Goal: Task Accomplishment & Management: Use online tool/utility

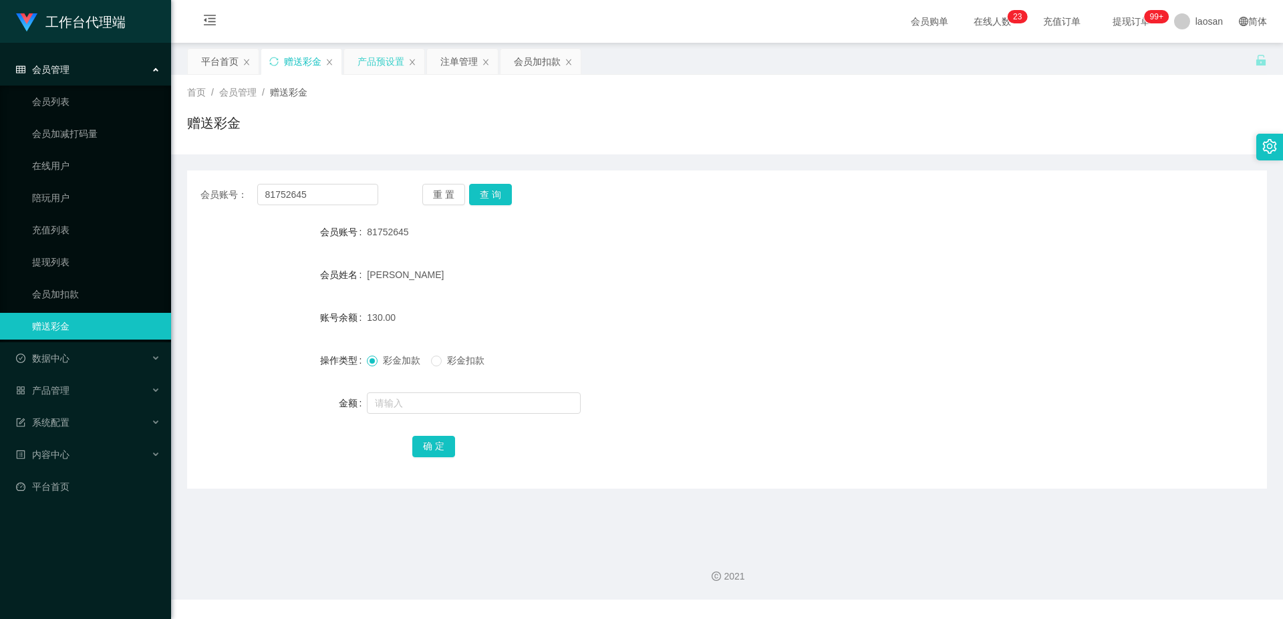
click at [390, 55] on div "产品预设置" at bounding box center [380, 61] width 47 height 25
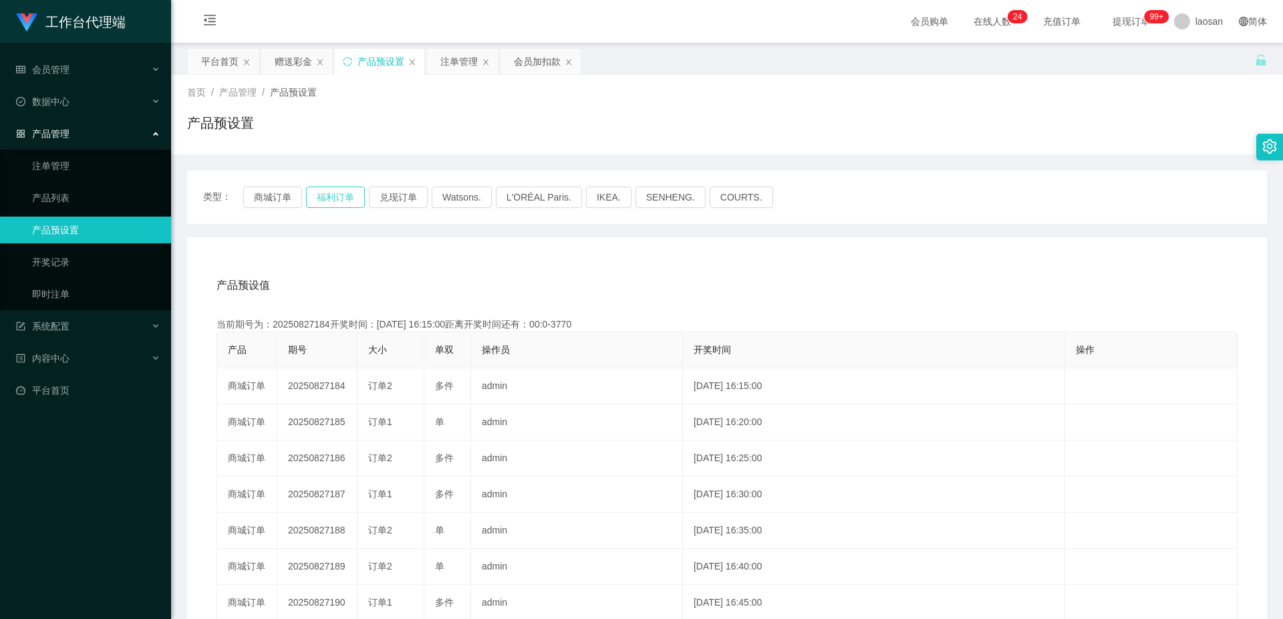
click at [345, 198] on button "福利订单" at bounding box center [335, 196] width 59 height 21
click at [325, 196] on button "福利订单" at bounding box center [335, 196] width 59 height 21
click at [480, 257] on div "产品预设值 添加期号 当前期号为：20250827197开奖时间：[DATE] 17:20:00距离开奖时间还有： 产品 期号 大小 单双 操作员 开奖时间 …" at bounding box center [727, 512] width 1080 height 551
click at [470, 66] on div "注单管理" at bounding box center [458, 61] width 37 height 25
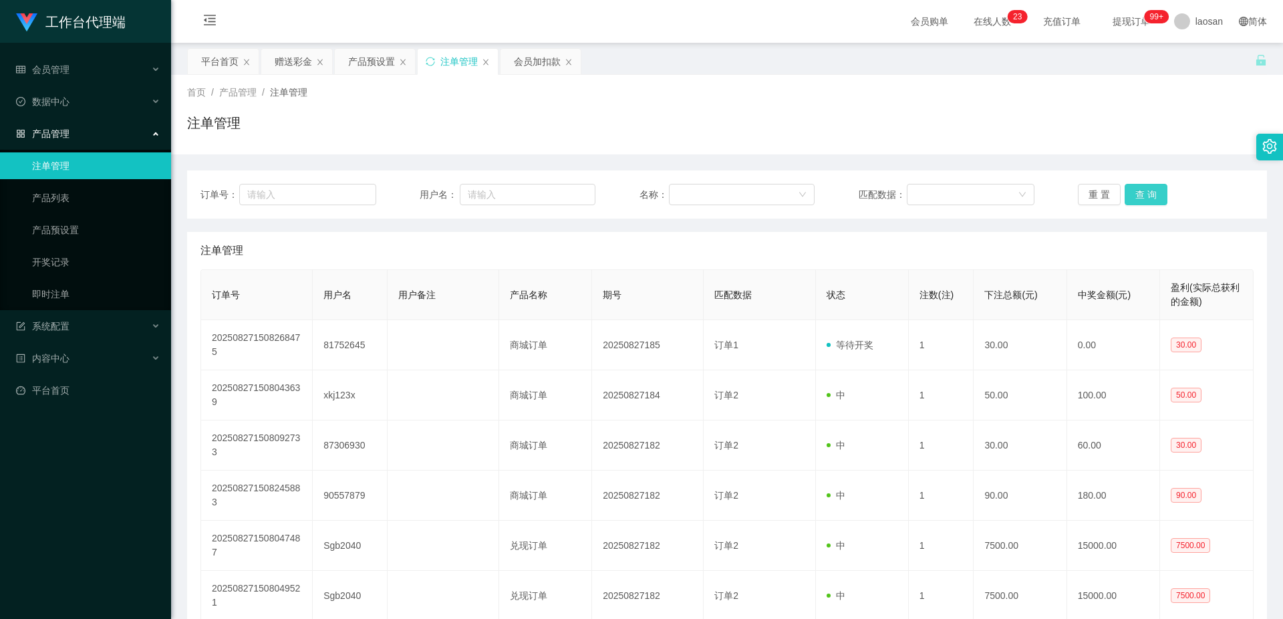
click at [1148, 200] on button "查 询" at bounding box center [1146, 194] width 43 height 21
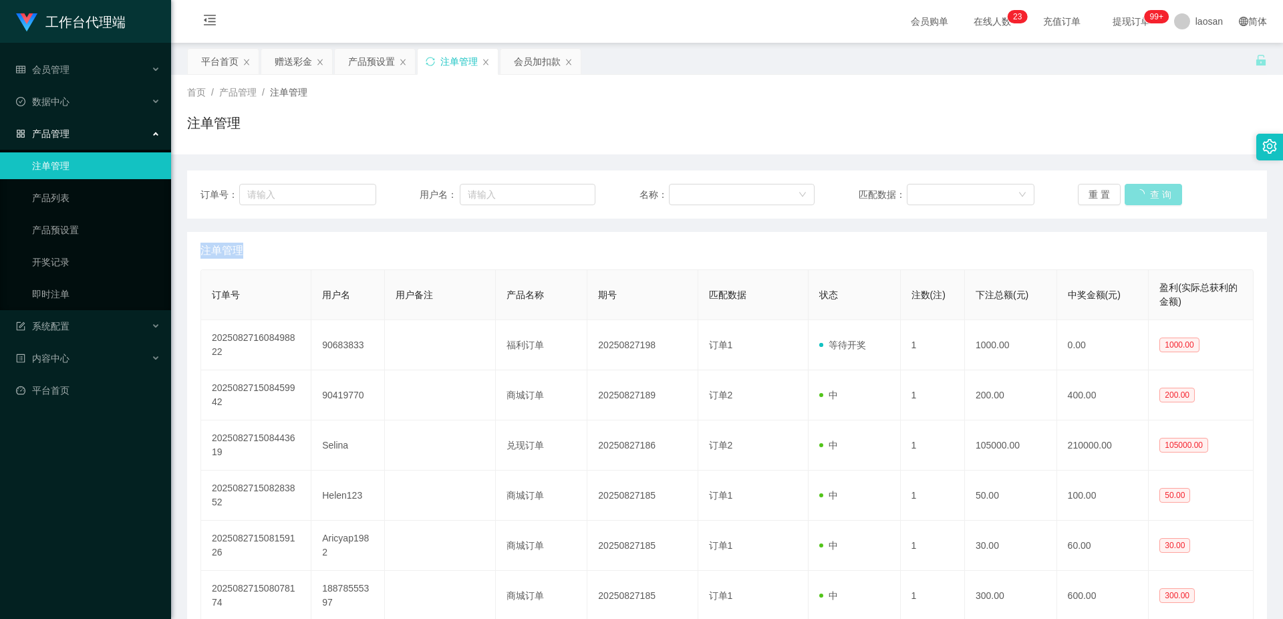
click at [1148, 200] on div "重 置 查 询" at bounding box center [1166, 194] width 176 height 21
click at [1148, 200] on button "查 询" at bounding box center [1146, 194] width 43 height 21
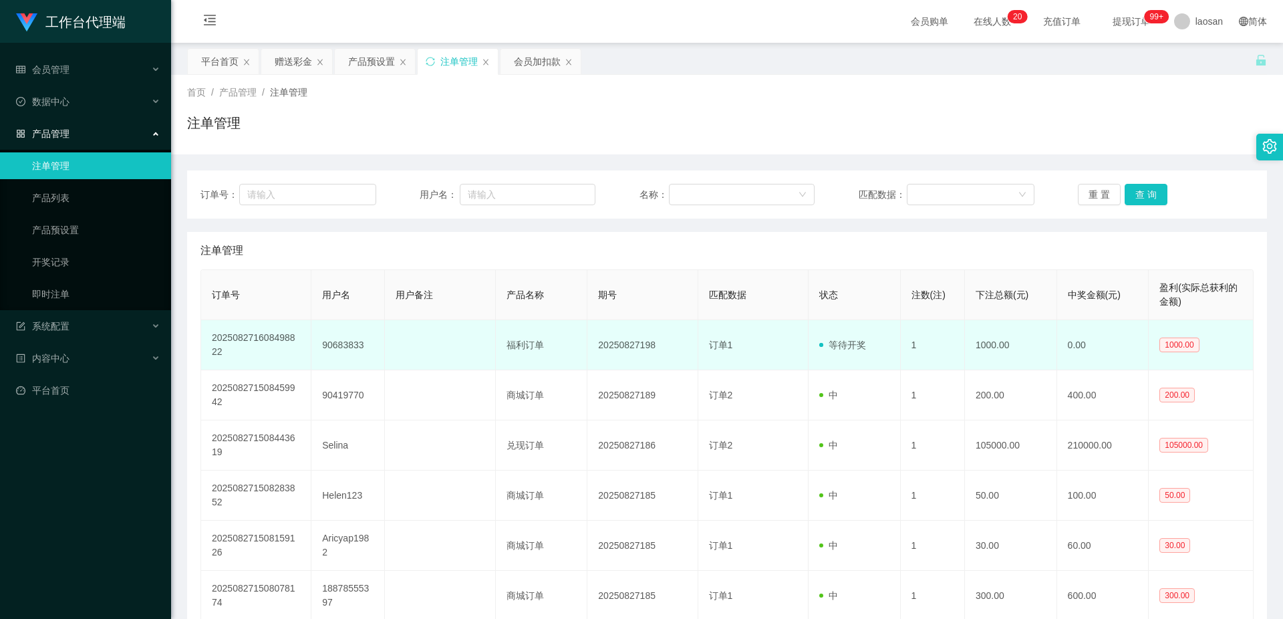
click at [343, 343] on td "90683833" at bounding box center [348, 345] width 74 height 50
copy td "90683833"
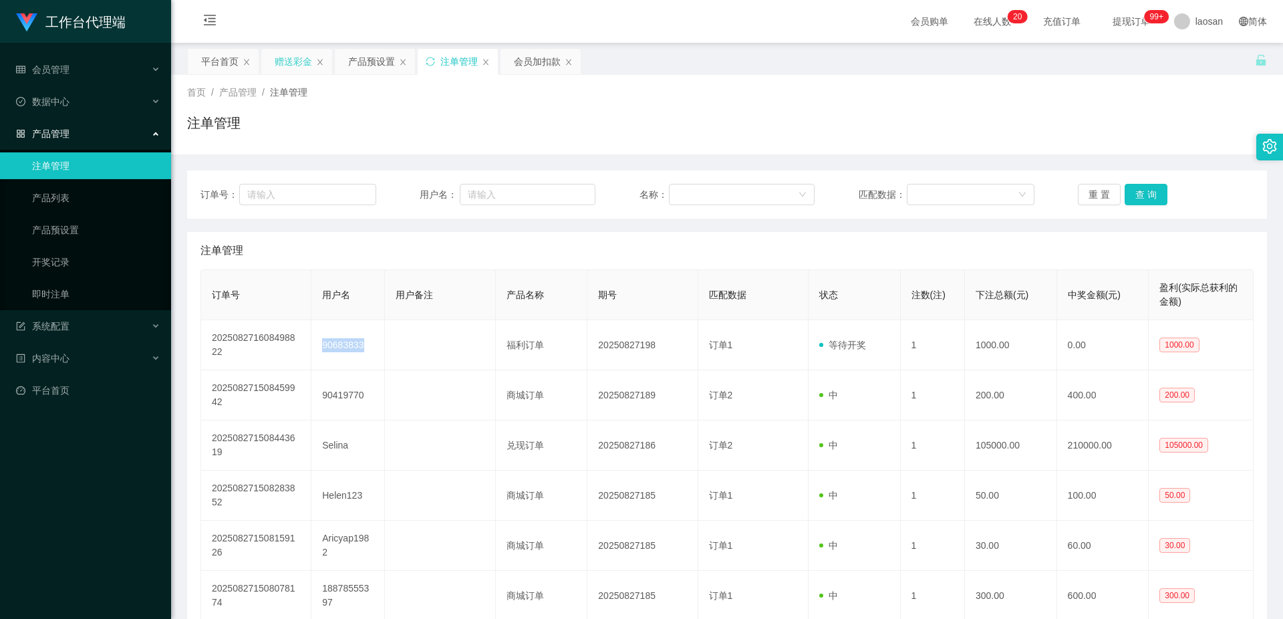
click at [289, 57] on div "赠送彩金" at bounding box center [293, 61] width 37 height 25
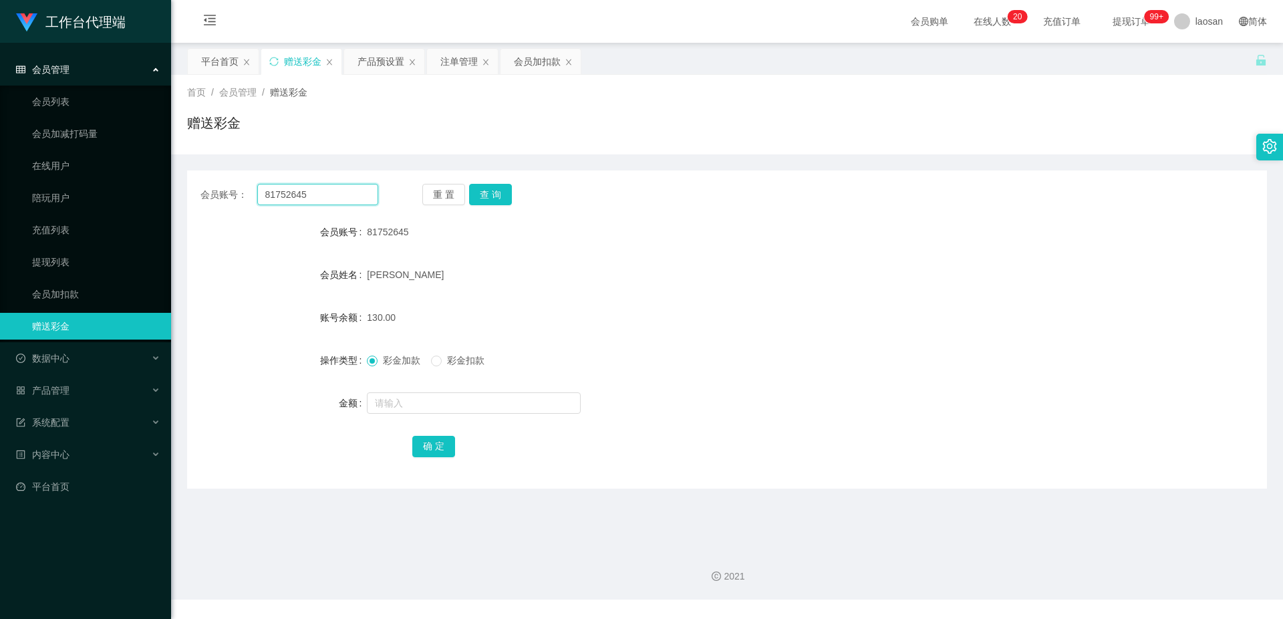
drag, startPoint x: 325, startPoint y: 190, endPoint x: 242, endPoint y: 197, distance: 83.1
click at [242, 197] on div "会员账号： 81752645" at bounding box center [289, 194] width 178 height 21
paste input "90683833"
type input "90683833"
click at [706, 291] on form "会员账号 81752645 会员姓名 [PERSON_NAME] 账号余额 130.00 操作类型 彩金加款 彩金扣款 金额 确 定" at bounding box center [727, 339] width 1080 height 241
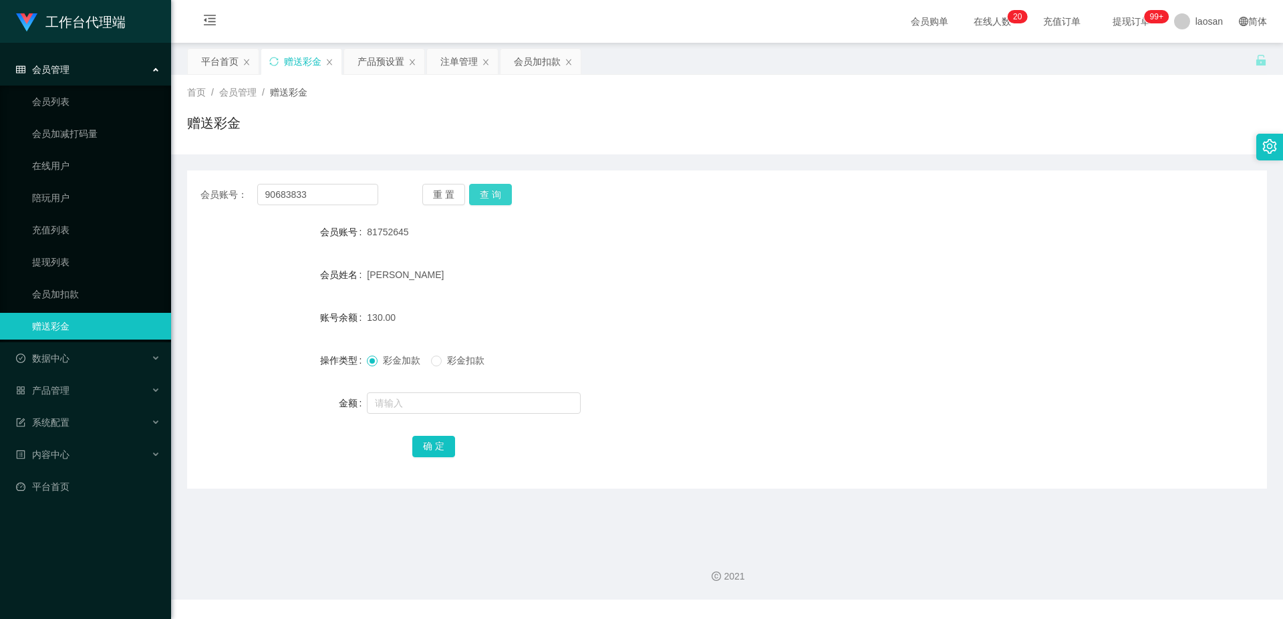
click at [508, 200] on button "查 询" at bounding box center [490, 194] width 43 height 21
click at [567, 233] on div "90683833" at bounding box center [682, 232] width 630 height 27
click at [500, 188] on button "查 询" at bounding box center [490, 194] width 43 height 21
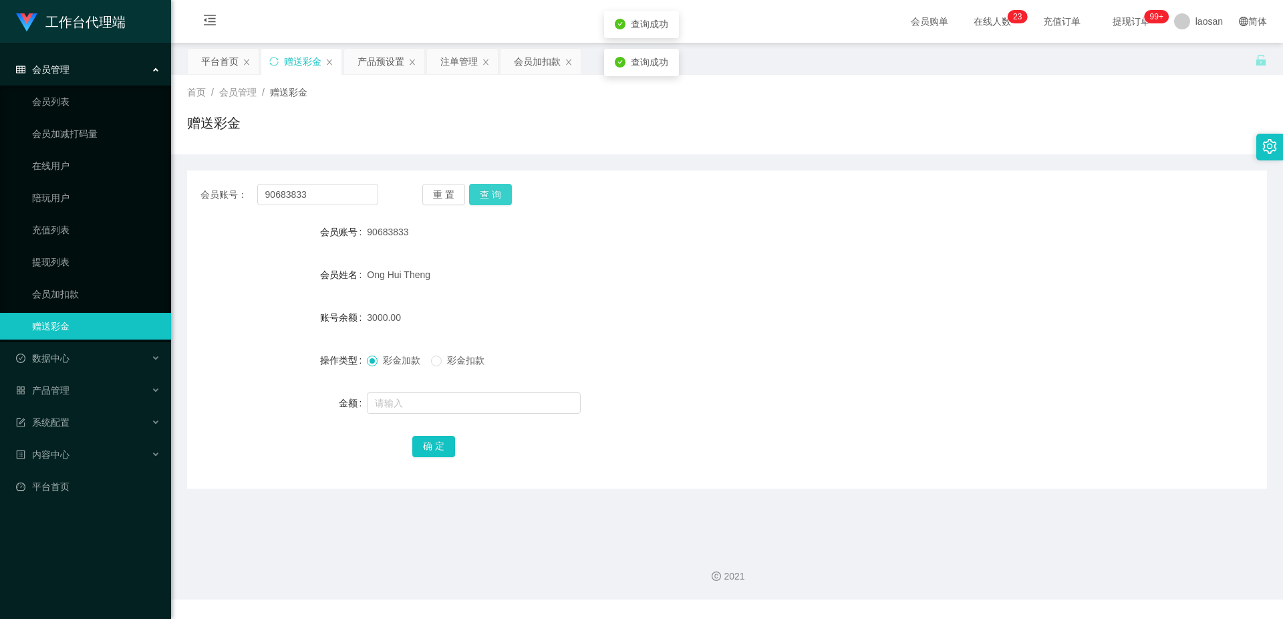
click at [500, 188] on button "查 询" at bounding box center [490, 194] width 43 height 21
click at [500, 188] on button "查 询" at bounding box center [497, 194] width 57 height 21
click at [639, 252] on form "会员账号 90683833 会员姓名 [PERSON_NAME] Theng 账号余额 3000.00 操作类型 彩金加款 彩金扣款 金额 确 定" at bounding box center [727, 339] width 1080 height 241
click at [386, 69] on div "产品预设置" at bounding box center [380, 61] width 47 height 25
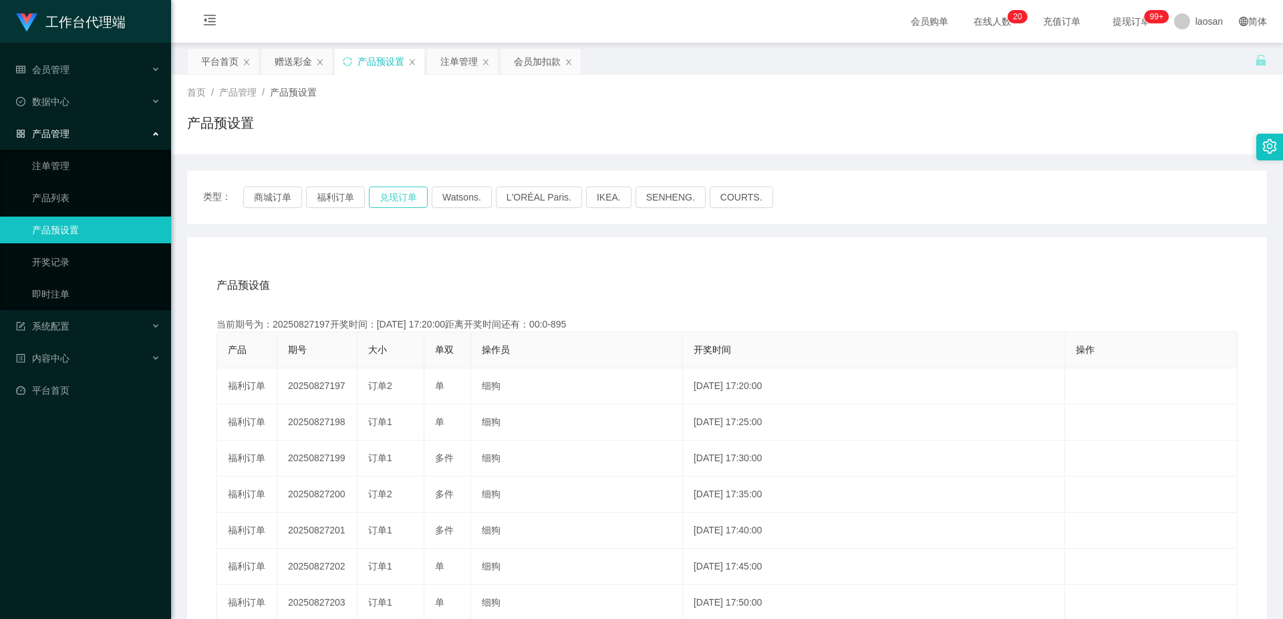
click at [410, 204] on button "兑现订单" at bounding box center [398, 196] width 59 height 21
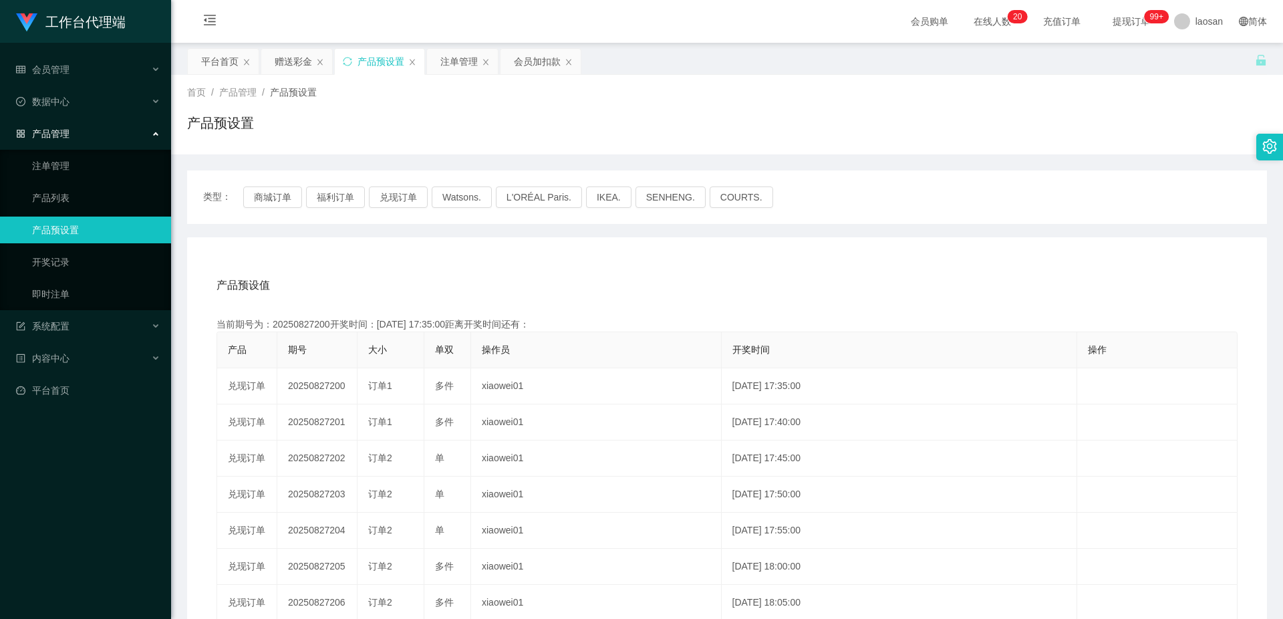
click at [740, 279] on div "产品预设值 添加期号" at bounding box center [726, 285] width 1021 height 37
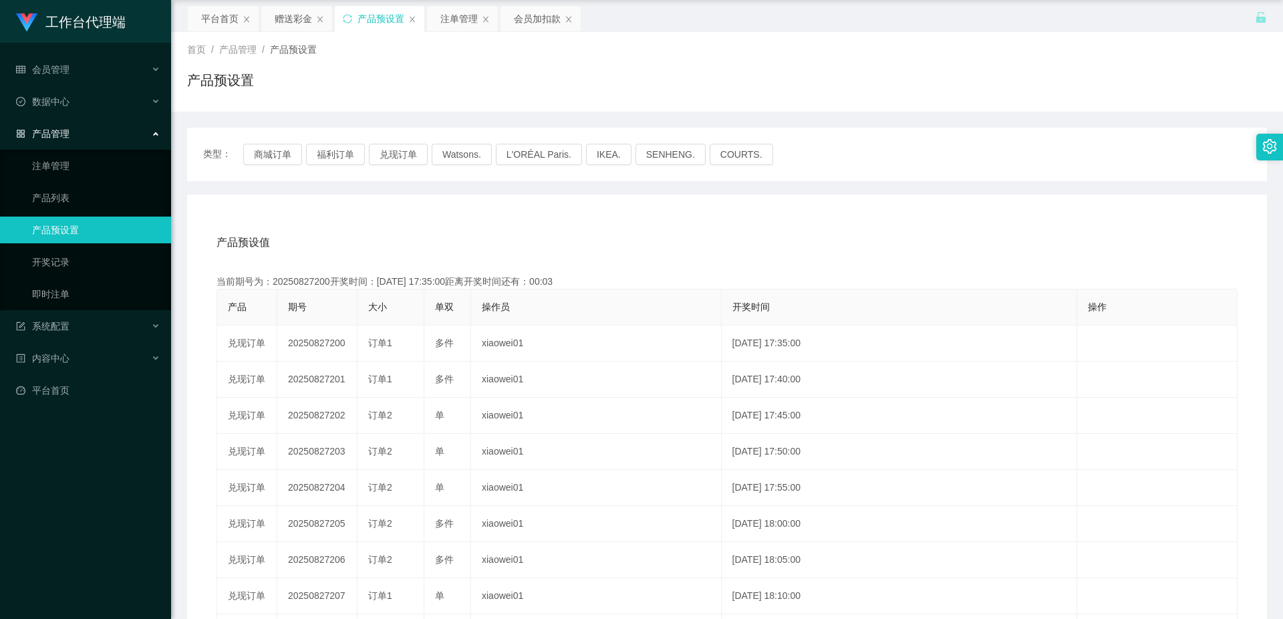
scroll to position [67, 0]
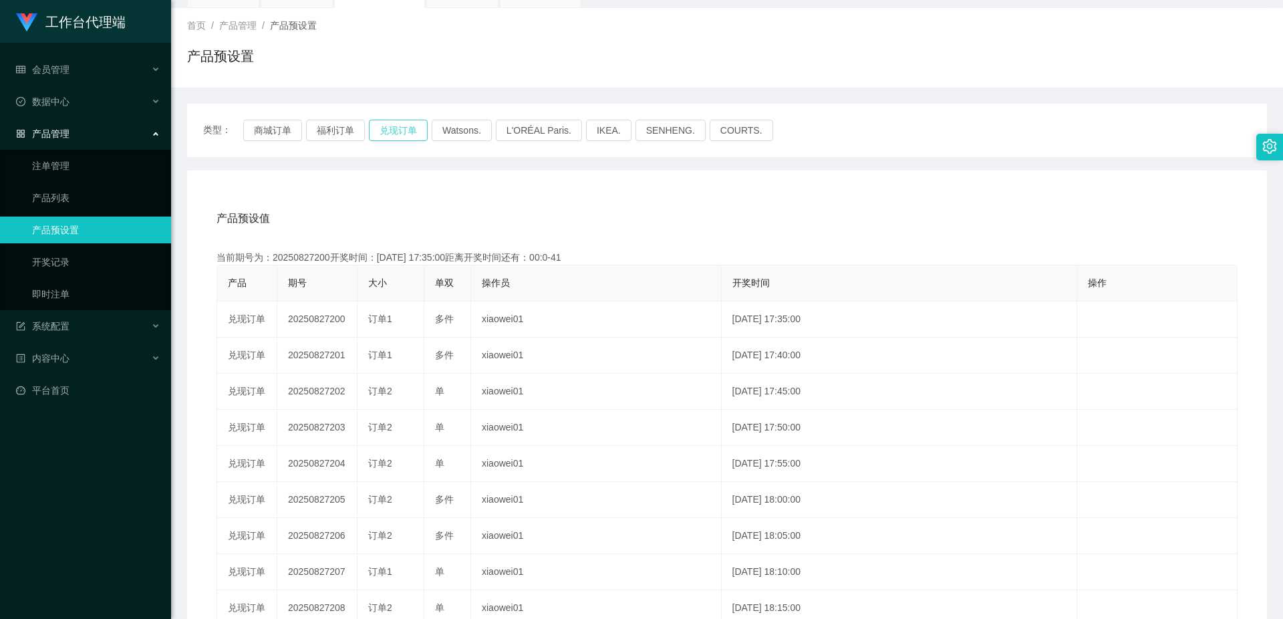
click at [399, 132] on button "兑现订单" at bounding box center [398, 130] width 59 height 21
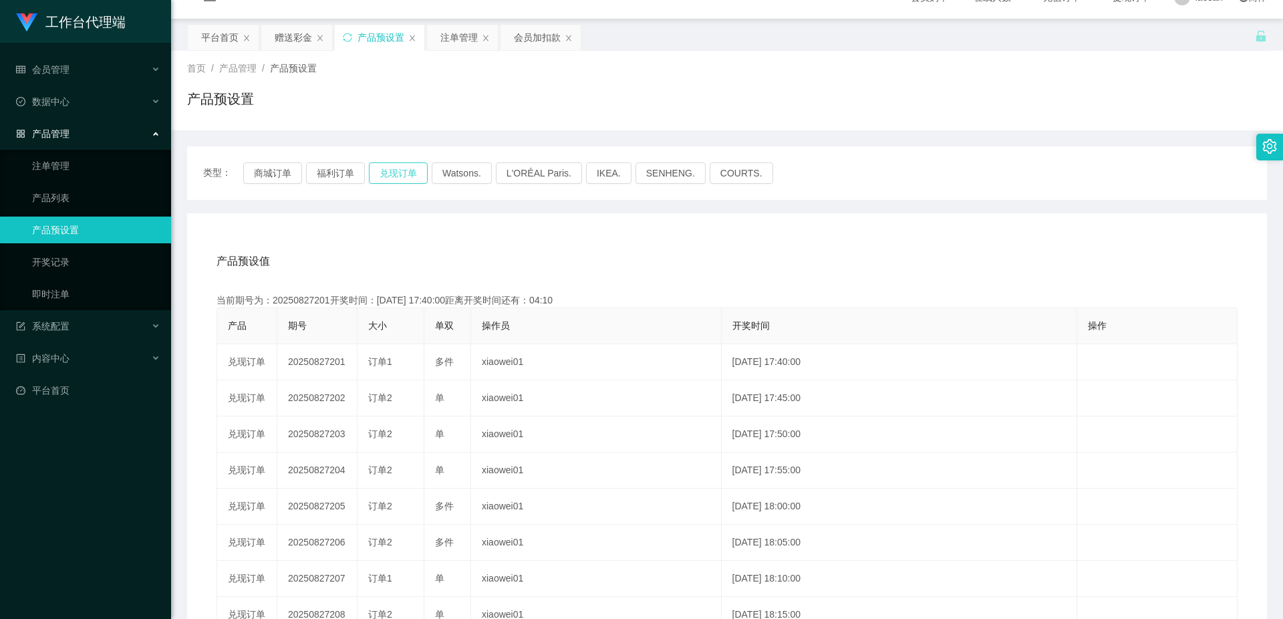
scroll to position [0, 0]
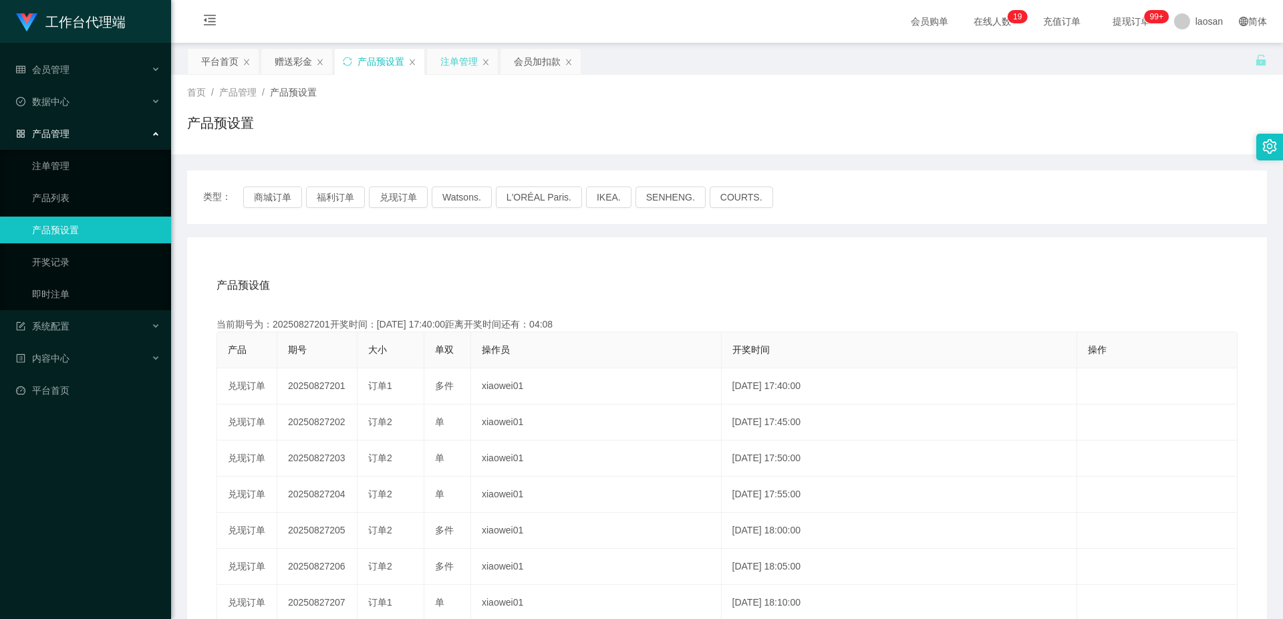
click at [466, 58] on div "注单管理" at bounding box center [458, 61] width 37 height 25
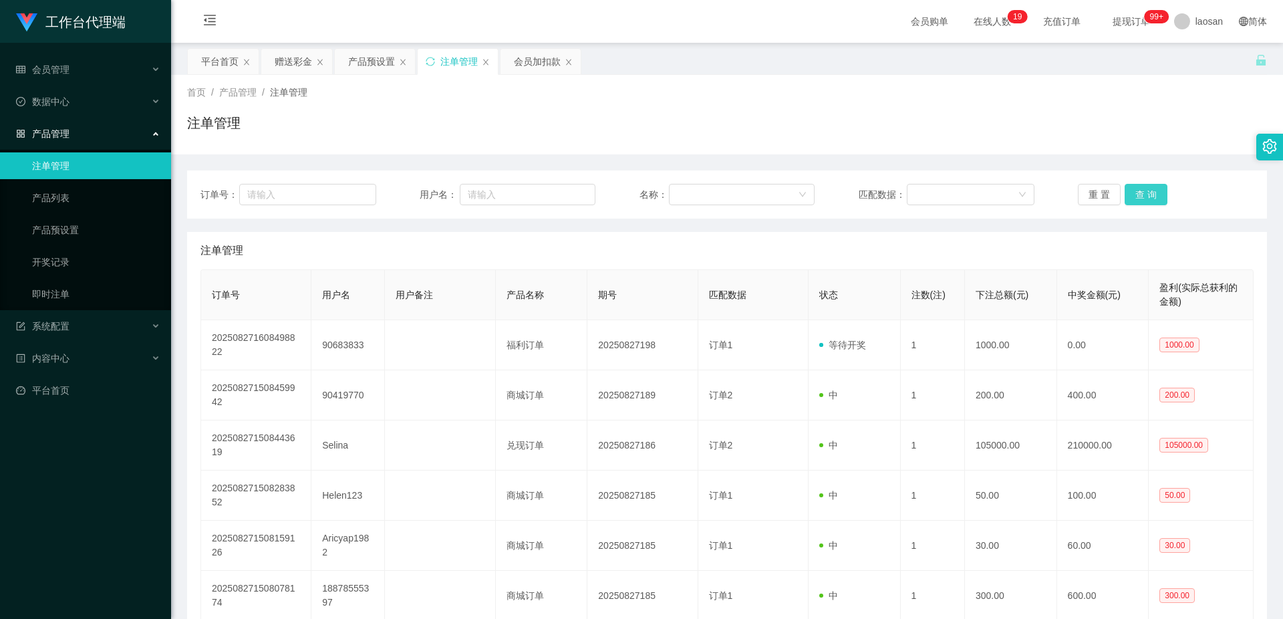
click at [1151, 187] on button "查 询" at bounding box center [1146, 194] width 43 height 21
click at [1151, 193] on button "查 询" at bounding box center [1146, 194] width 43 height 21
click at [1151, 193] on div "重 置 查 询" at bounding box center [1166, 194] width 176 height 21
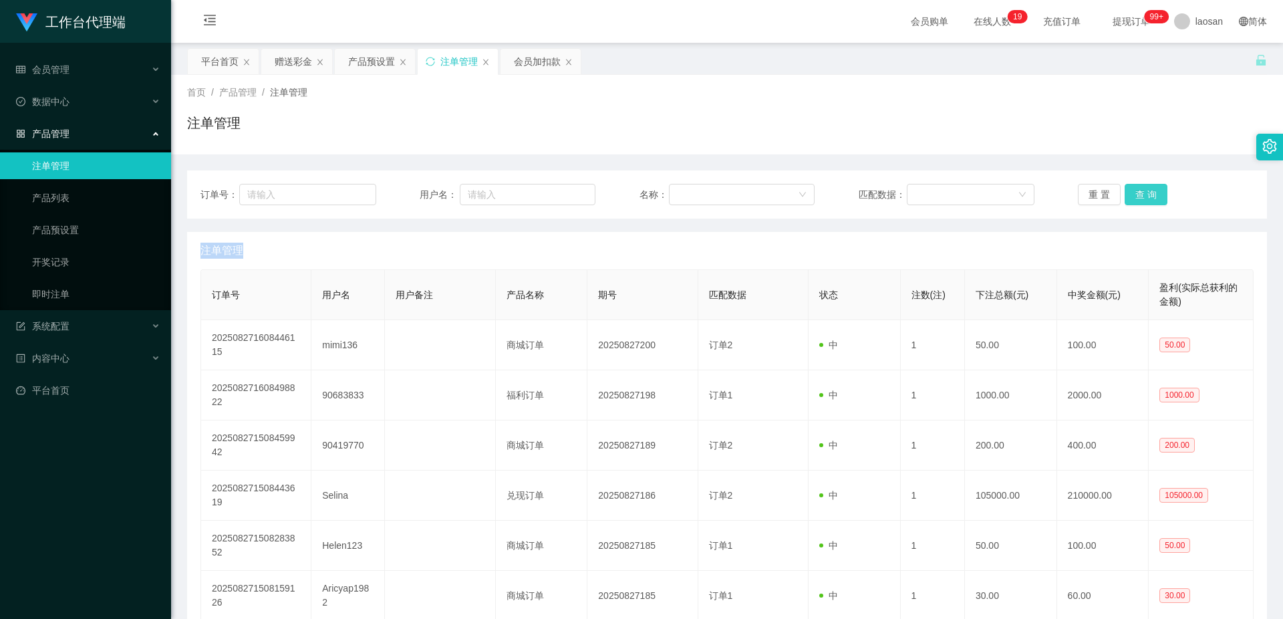
click at [1151, 193] on button "查 询" at bounding box center [1146, 194] width 43 height 21
click at [1151, 193] on div "重 置 查 询" at bounding box center [1166, 194] width 176 height 21
click at [1151, 193] on button "查 询" at bounding box center [1146, 194] width 43 height 21
click at [1151, 193] on button "查 询" at bounding box center [1153, 194] width 57 height 21
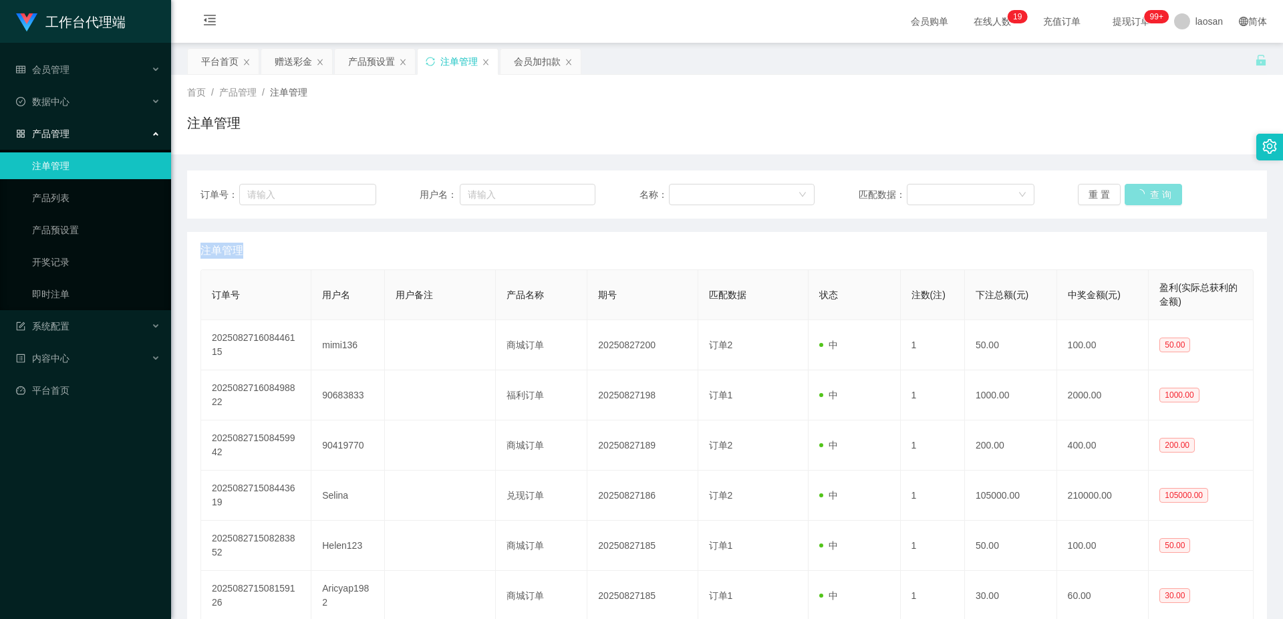
click at [1151, 193] on div "重 置 查 询" at bounding box center [1166, 194] width 176 height 21
click at [1151, 193] on button "查 询" at bounding box center [1146, 194] width 43 height 21
click at [1153, 193] on button "查 询" at bounding box center [1146, 194] width 43 height 21
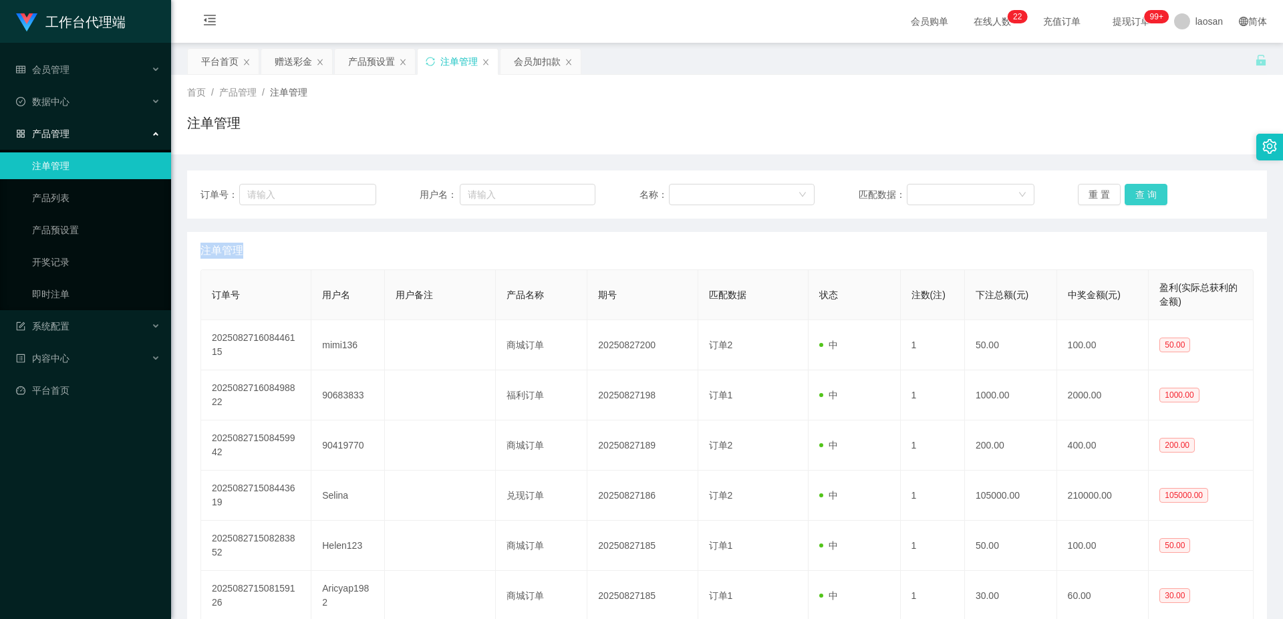
click at [1154, 194] on button "查 询" at bounding box center [1146, 194] width 43 height 21
click at [1154, 194] on button "查 询" at bounding box center [1153, 194] width 57 height 21
click at [1154, 194] on button "查 询" at bounding box center [1146, 194] width 43 height 21
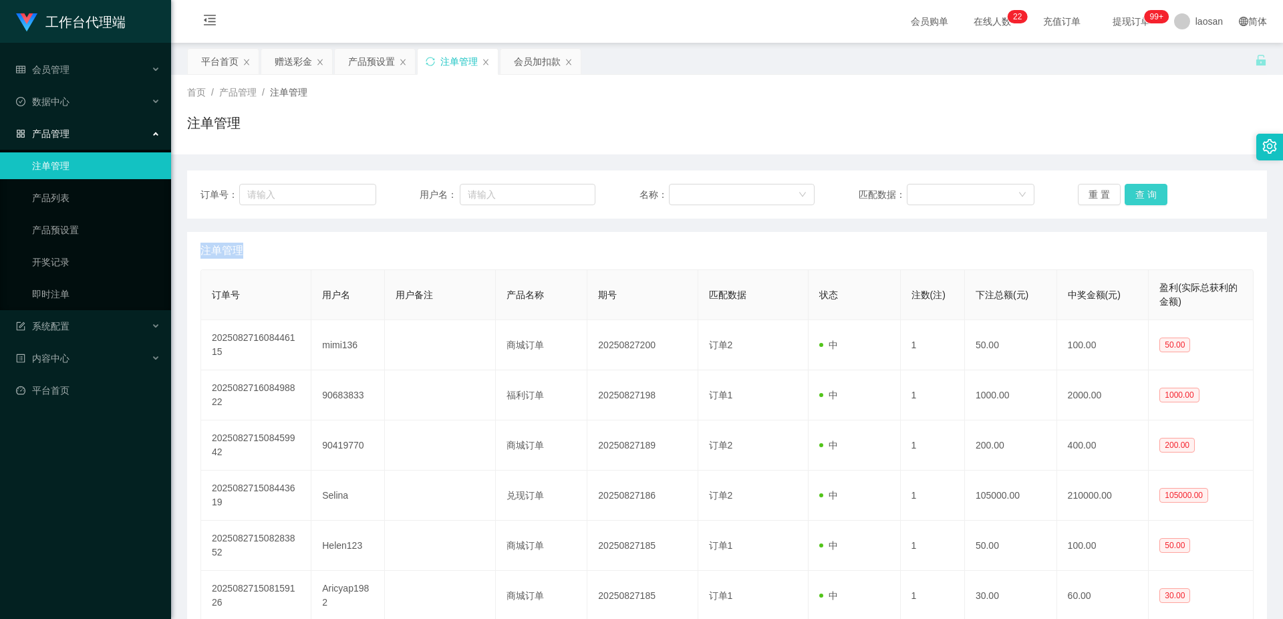
click at [1154, 194] on button "查 询" at bounding box center [1146, 194] width 43 height 21
click at [1154, 194] on div "重 置 查 询" at bounding box center [1166, 194] width 176 height 21
click at [1156, 193] on button "查 询" at bounding box center [1146, 194] width 43 height 21
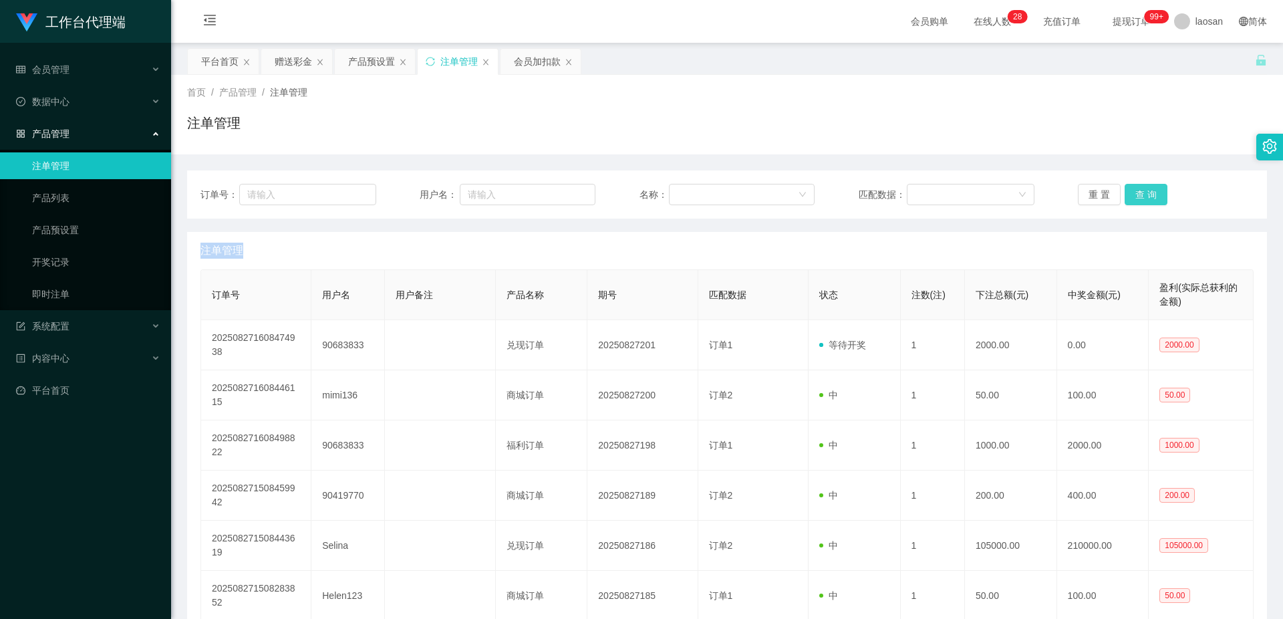
click at [1155, 192] on button "查 询" at bounding box center [1146, 194] width 43 height 21
click at [1155, 192] on div "重 置 查 询" at bounding box center [1166, 194] width 176 height 21
click at [1149, 200] on button "查 询" at bounding box center [1146, 194] width 43 height 21
click at [1149, 200] on button "查 询" at bounding box center [1153, 194] width 57 height 21
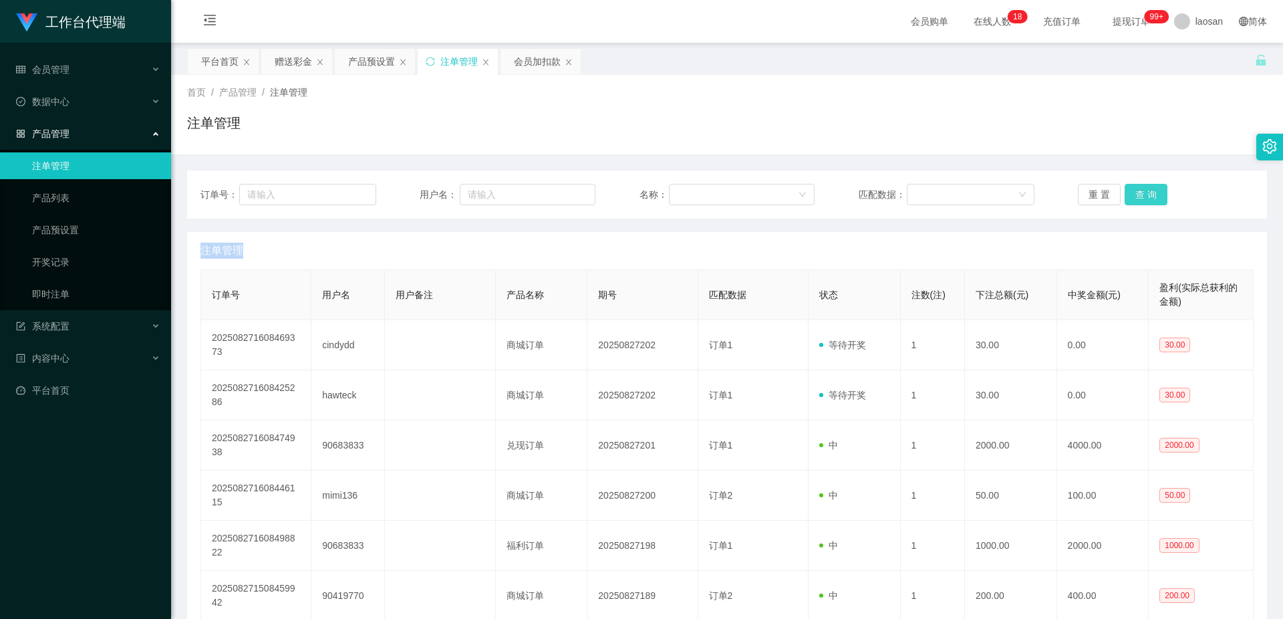
click at [1149, 200] on button "查 询" at bounding box center [1146, 194] width 43 height 21
click at [1149, 200] on div "重 置 查 询" at bounding box center [1166, 194] width 176 height 21
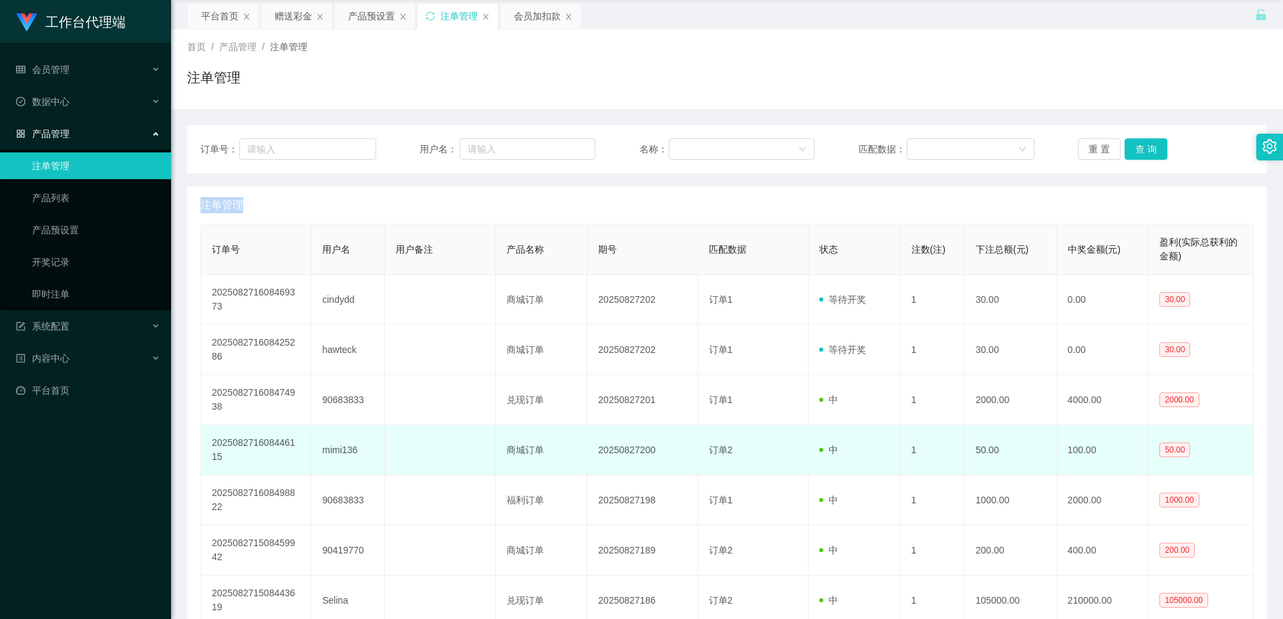
scroll to position [67, 0]
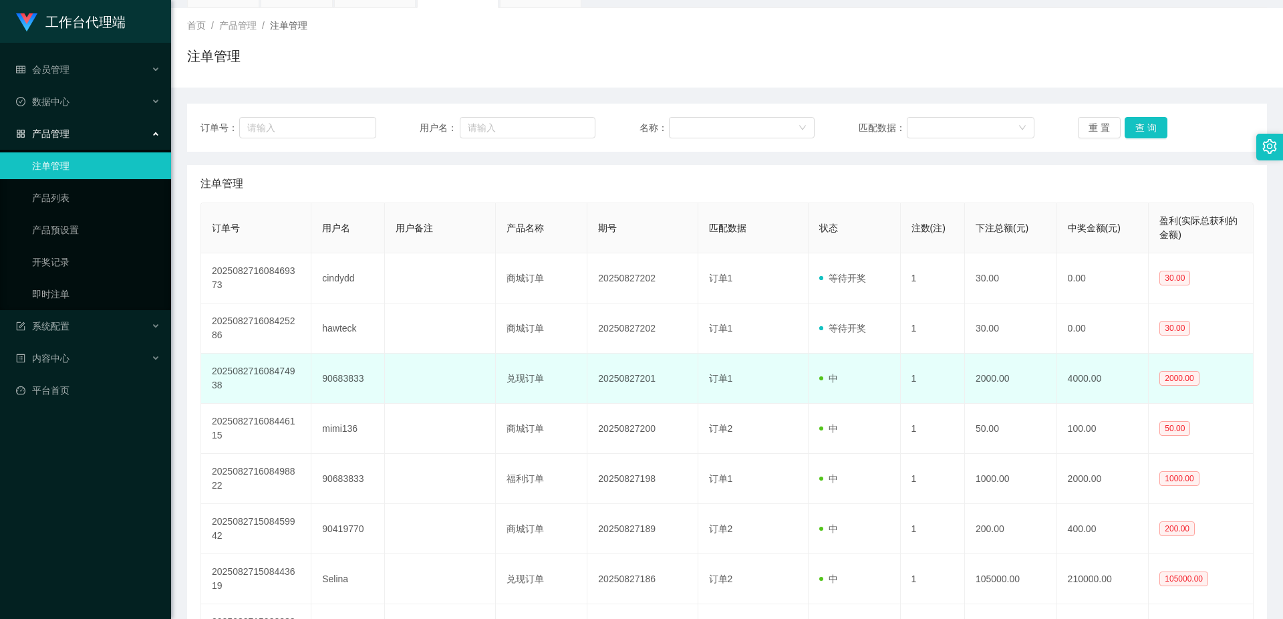
click at [355, 381] on td "90683833" at bounding box center [348, 378] width 74 height 50
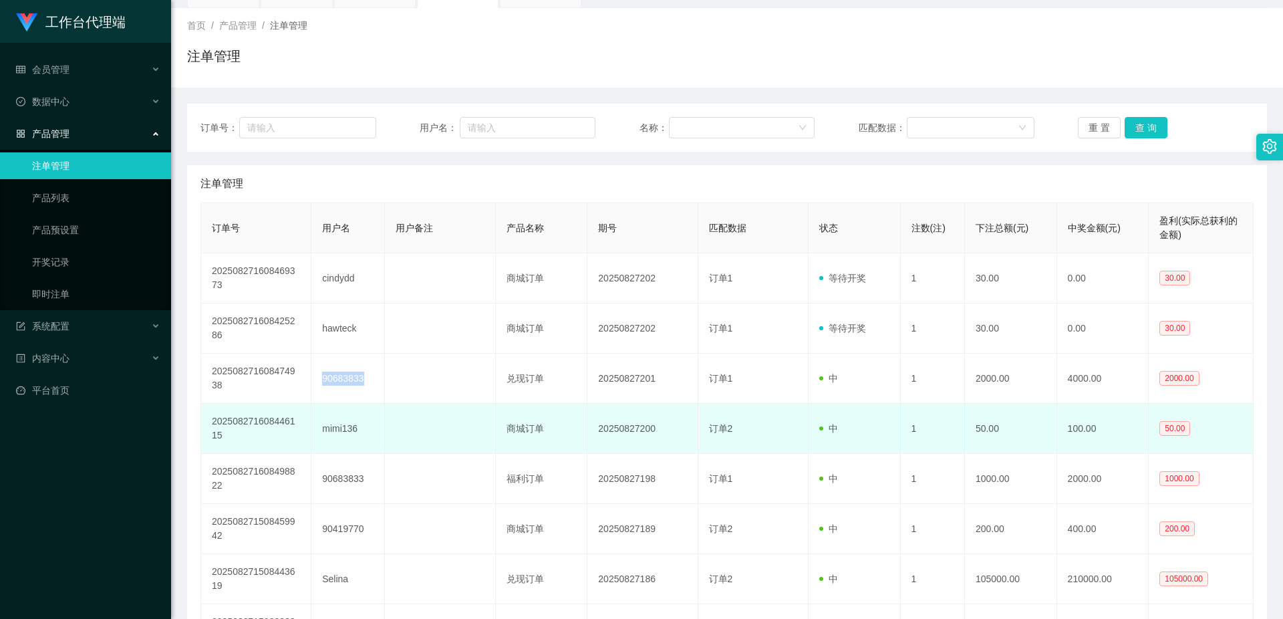
copy td "90683833"
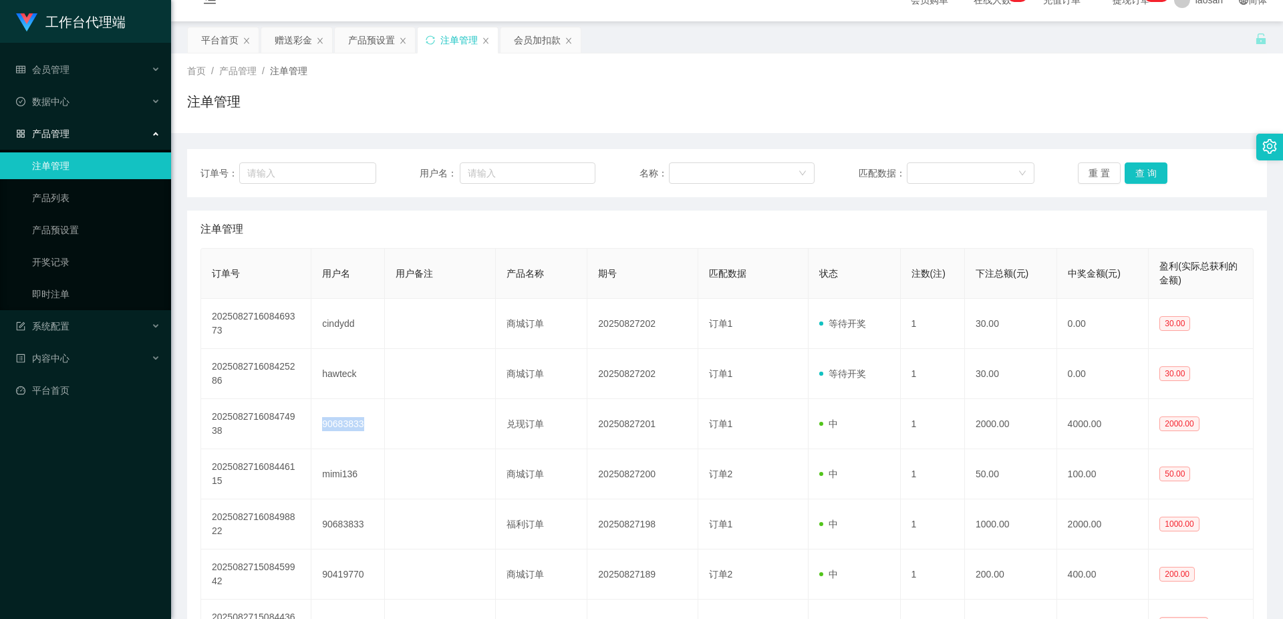
scroll to position [0, 0]
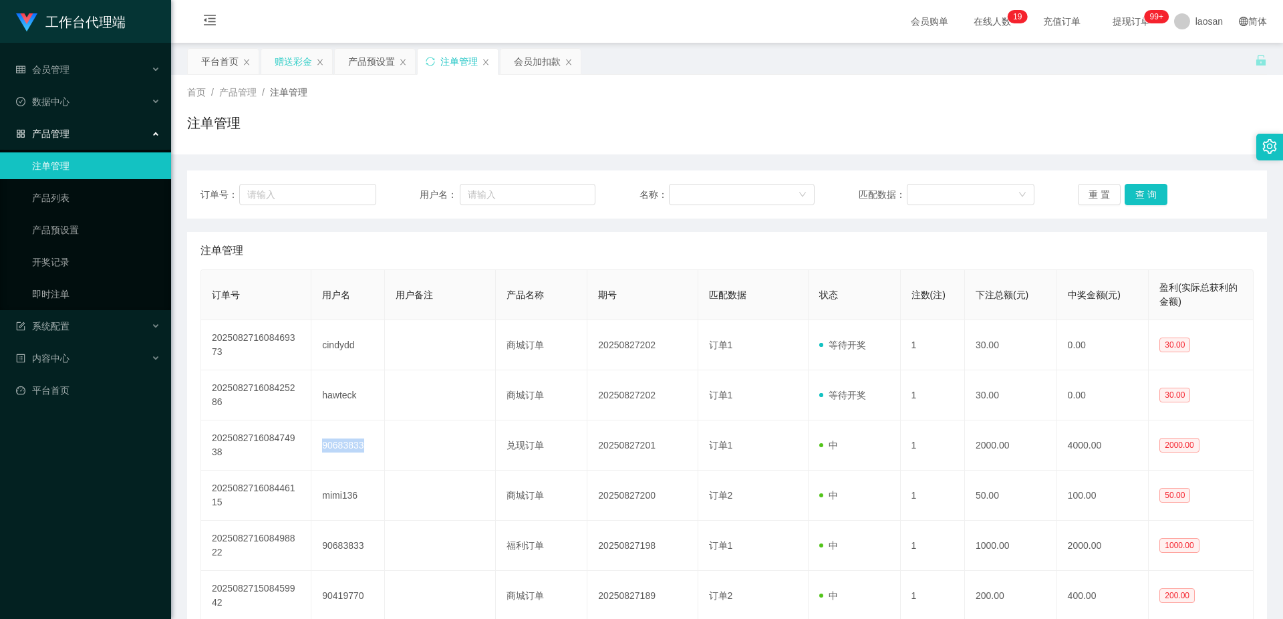
click at [296, 65] on div "赠送彩金" at bounding box center [293, 61] width 37 height 25
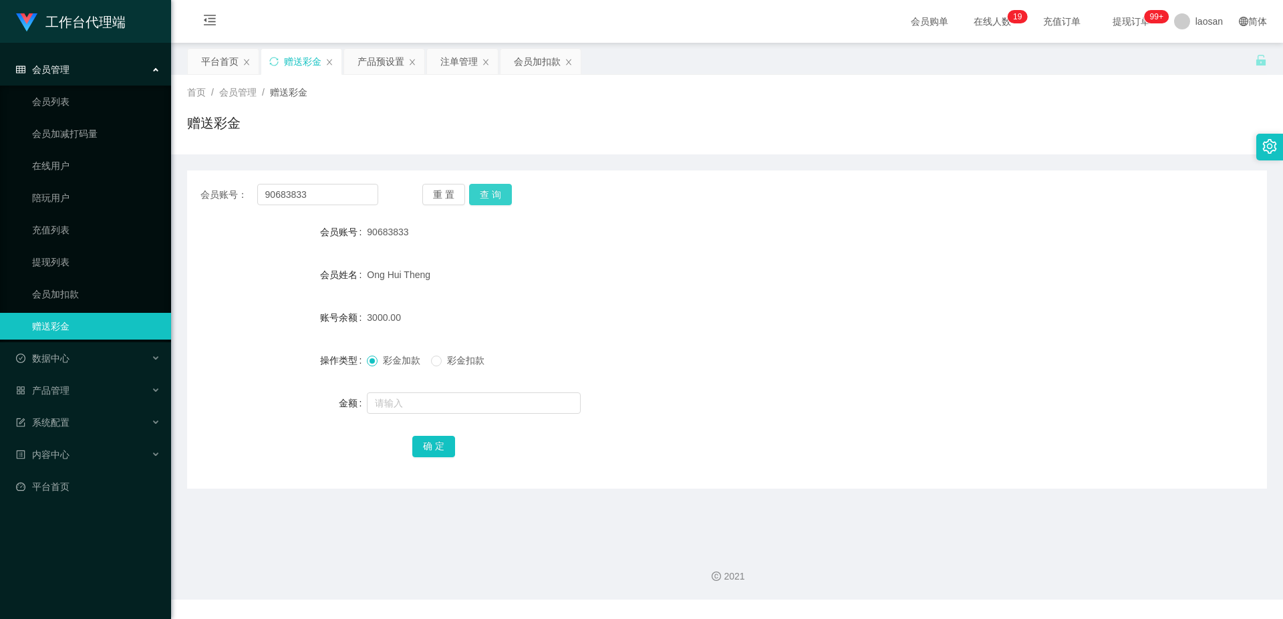
click at [495, 195] on button "查 询" at bounding box center [490, 194] width 43 height 21
click at [495, 195] on button "查 询" at bounding box center [497, 194] width 57 height 21
